Goal: Task Accomplishment & Management: Manage account settings

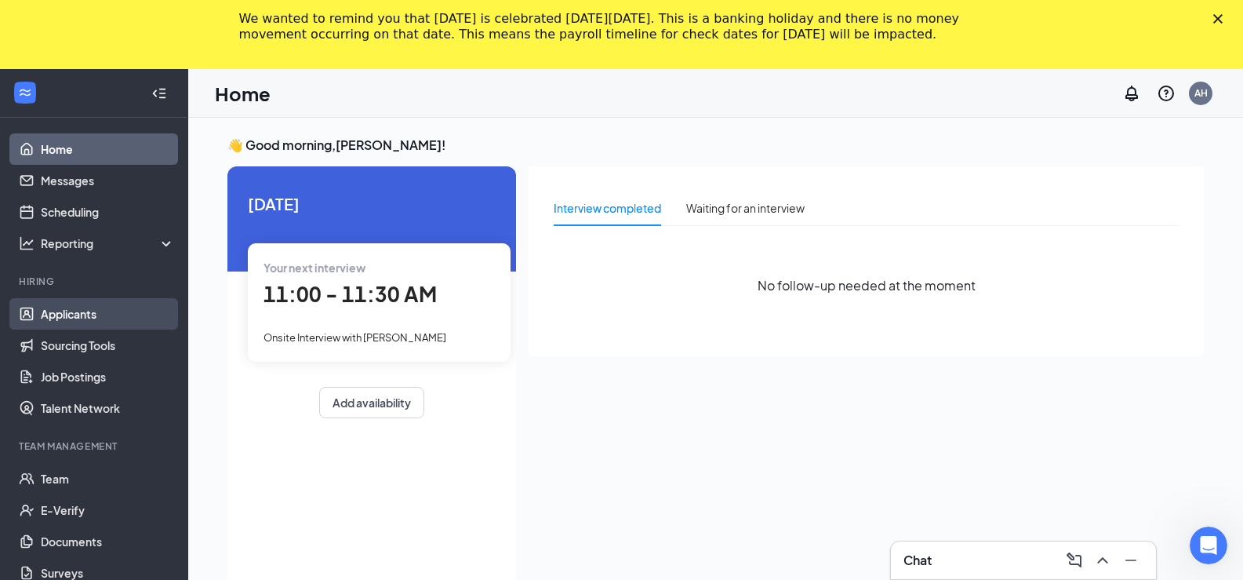
click at [75, 313] on link "Applicants" at bounding box center [108, 313] width 134 height 31
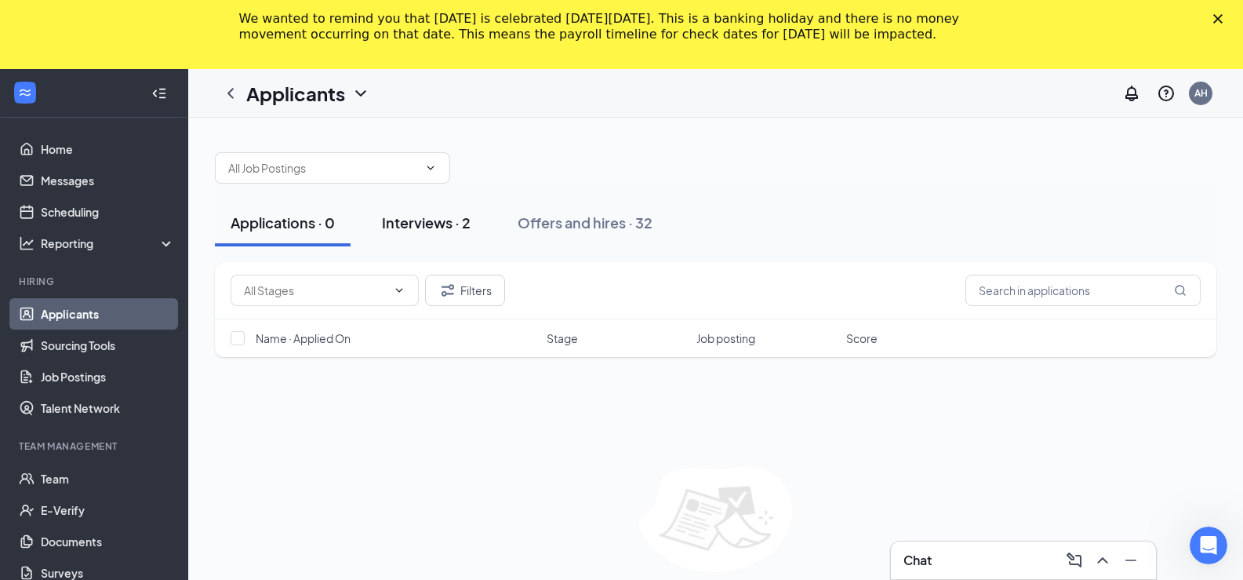
click at [412, 227] on div "Interviews · 2" at bounding box center [426, 223] width 89 height 20
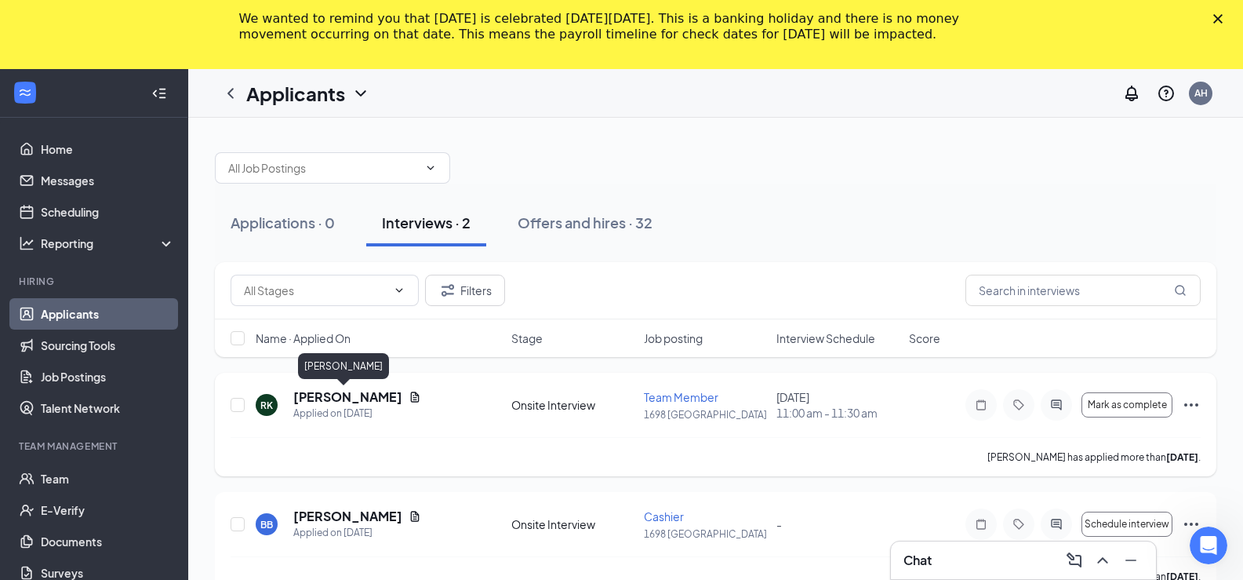
click at [347, 396] on h5 "[PERSON_NAME]" at bounding box center [347, 396] width 109 height 17
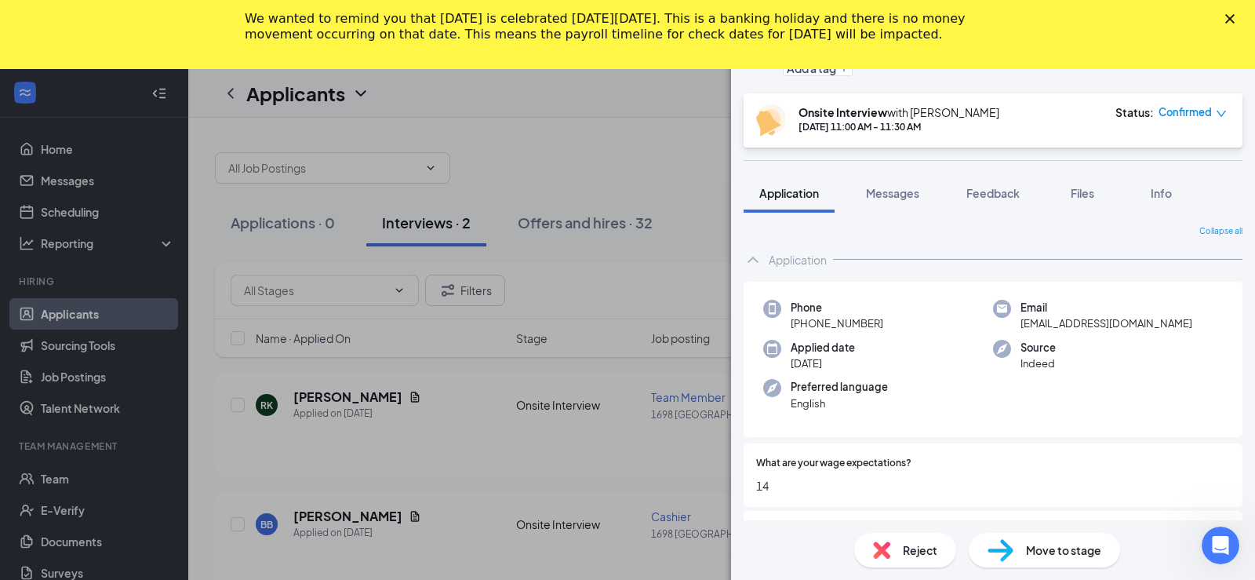
click at [1227, 21] on polygon "Close" at bounding box center [1229, 18] width 9 height 9
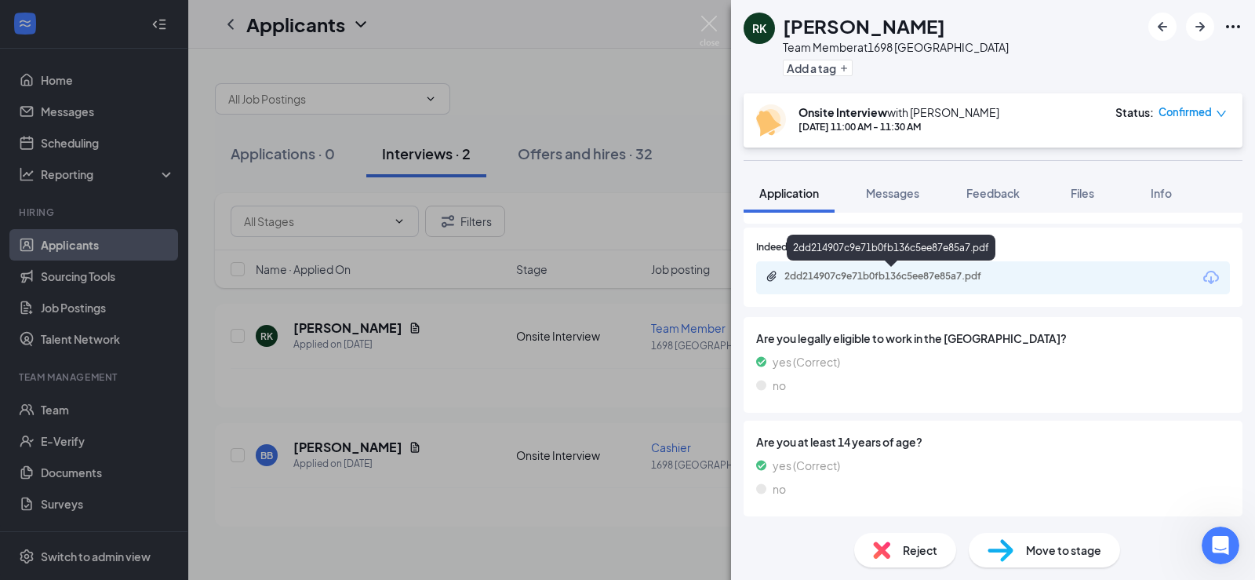
click at [834, 286] on div "2dd214907c9e71b0fb136c5ee87e85a7.pdf" at bounding box center [993, 277] width 474 height 33
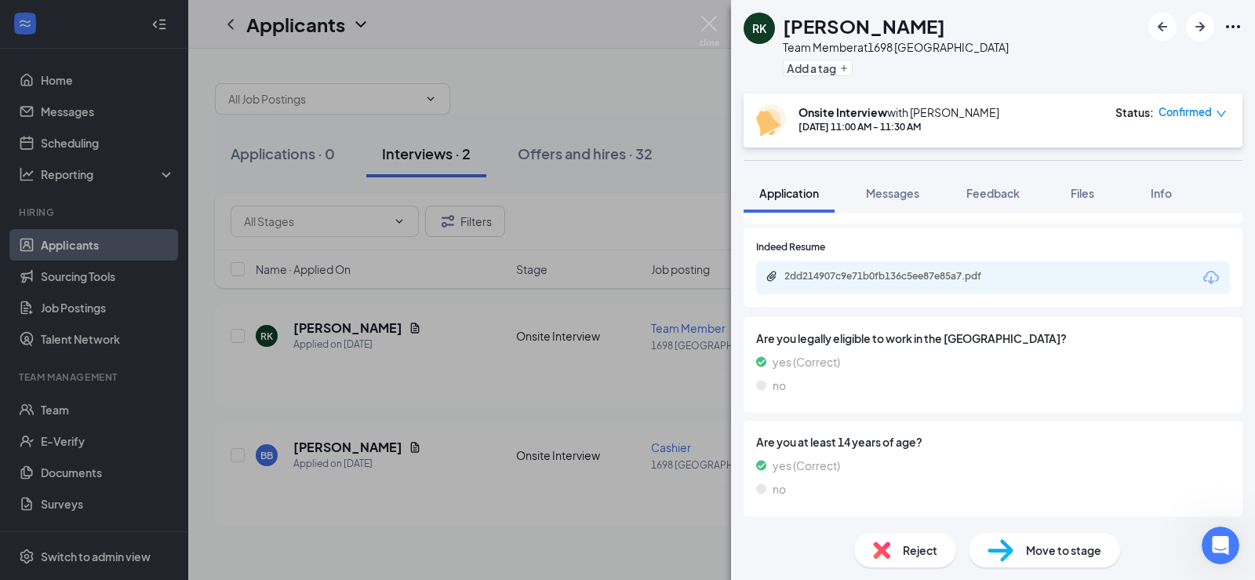
scroll to position [277, 0]
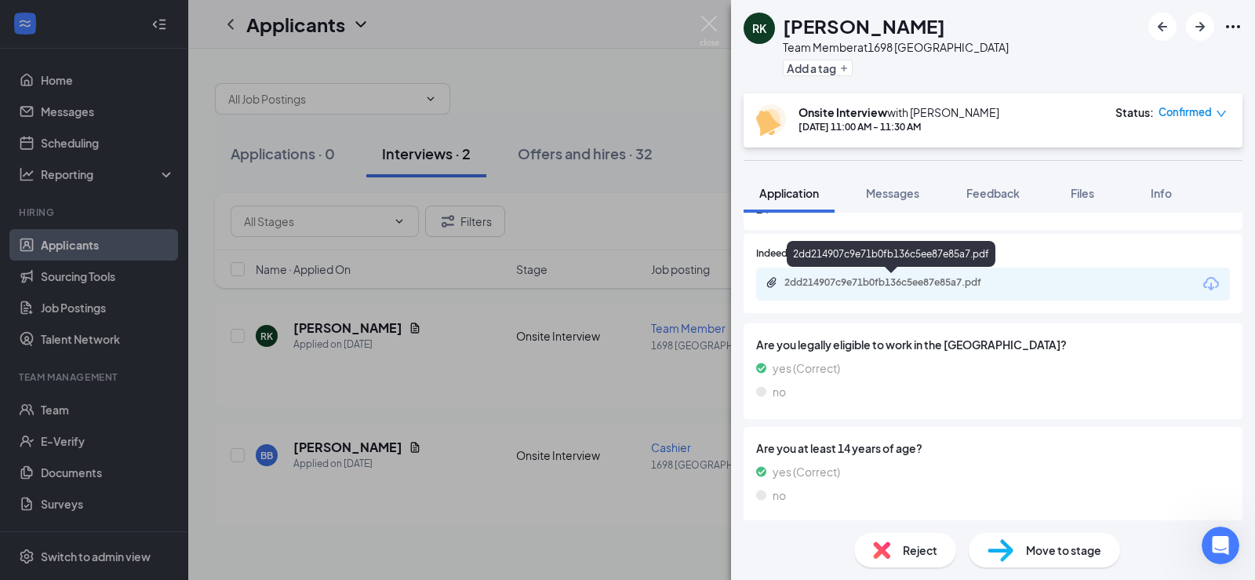
click at [810, 286] on div "2dd214907c9e71b0fb136c5ee87e85a7.pdf" at bounding box center [894, 282] width 220 height 13
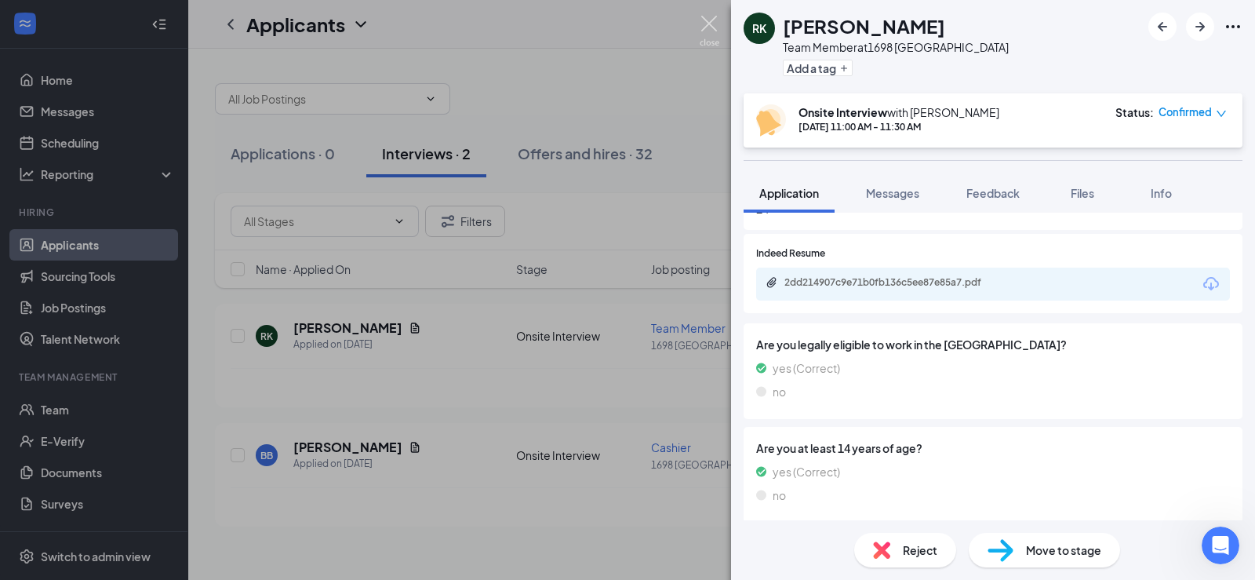
click at [707, 23] on img at bounding box center [710, 31] width 20 height 31
